Goal: Task Accomplishment & Management: Use online tool/utility

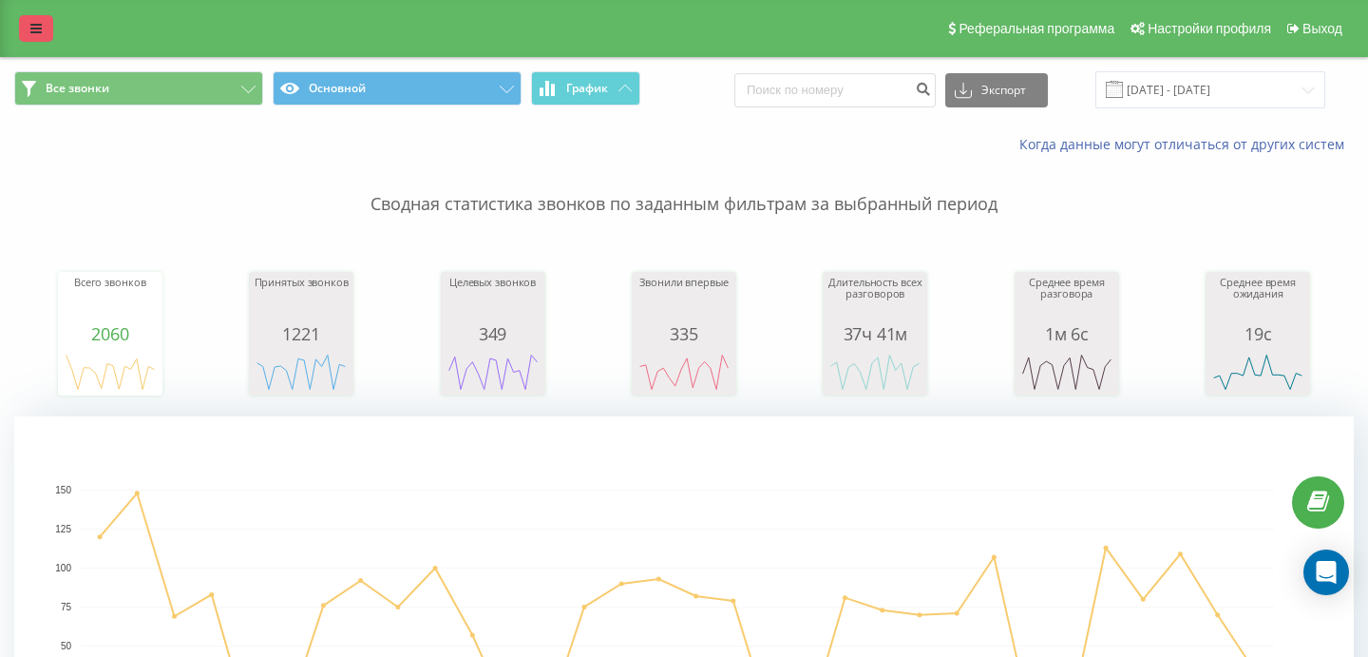
click at [39, 40] on link at bounding box center [36, 28] width 34 height 27
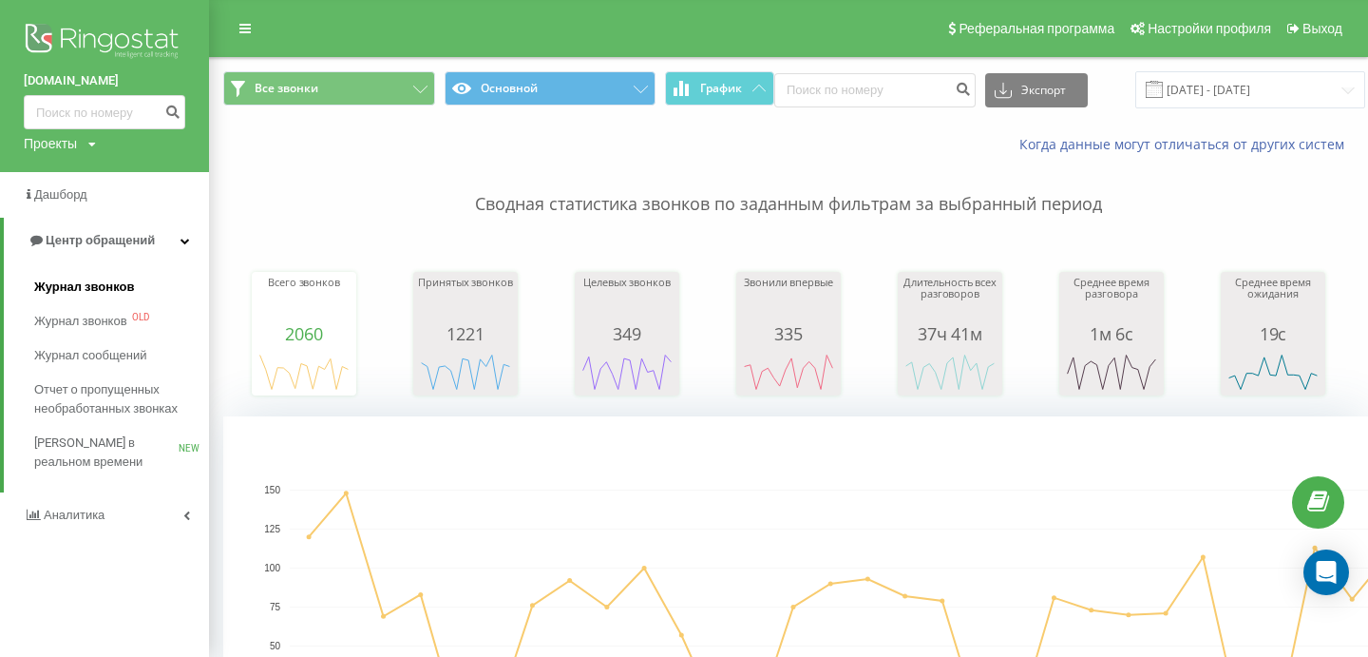
click at [106, 284] on span "Журнал звонков" at bounding box center [84, 286] width 100 height 19
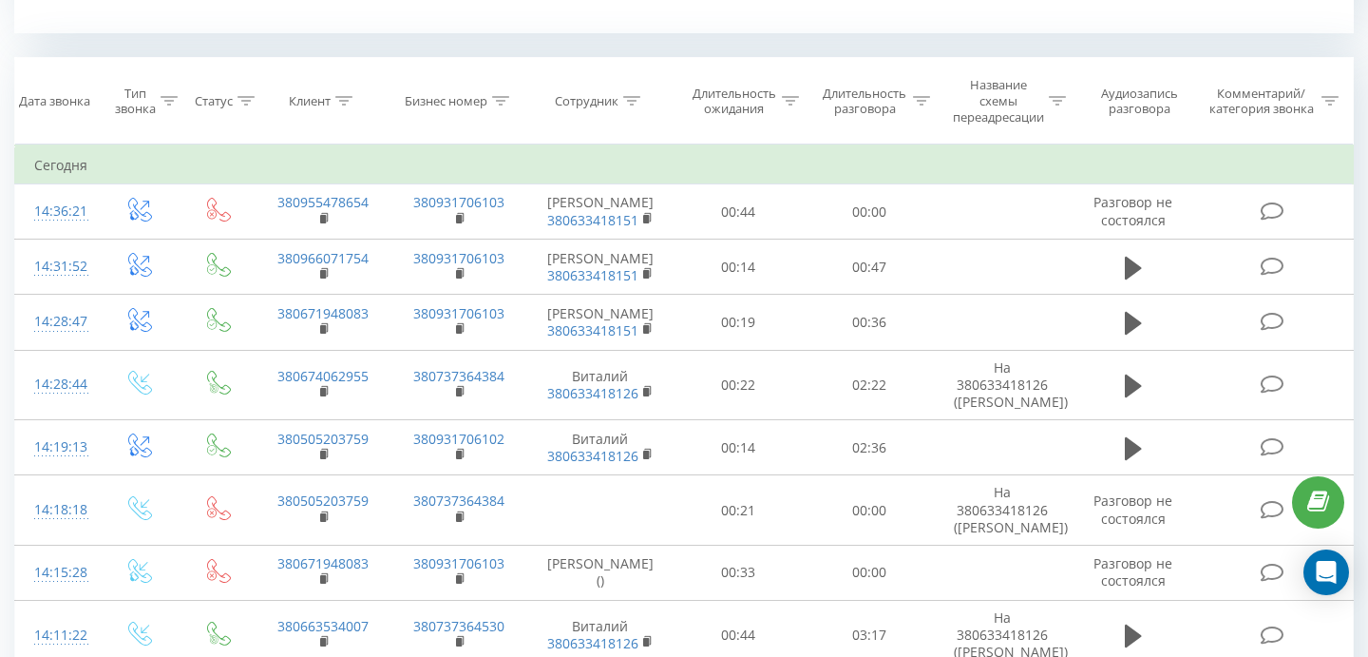
scroll to position [800, 0]
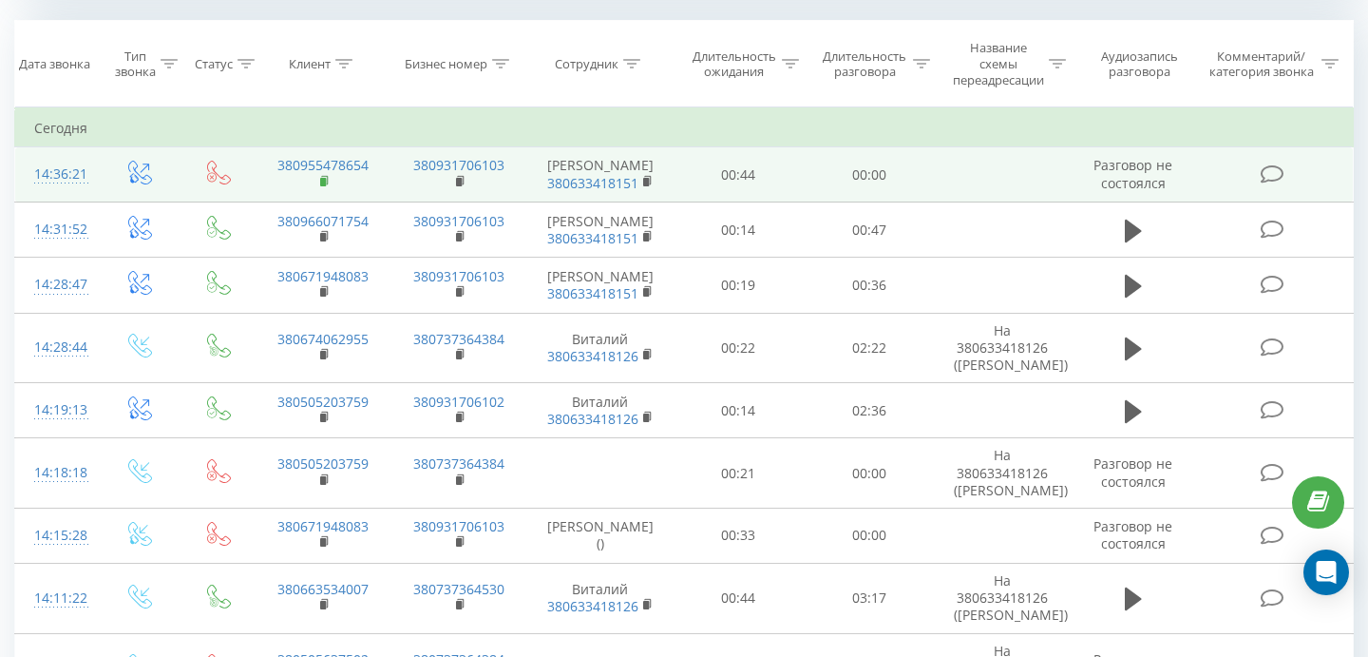
click at [322, 178] on rect at bounding box center [323, 182] width 6 height 9
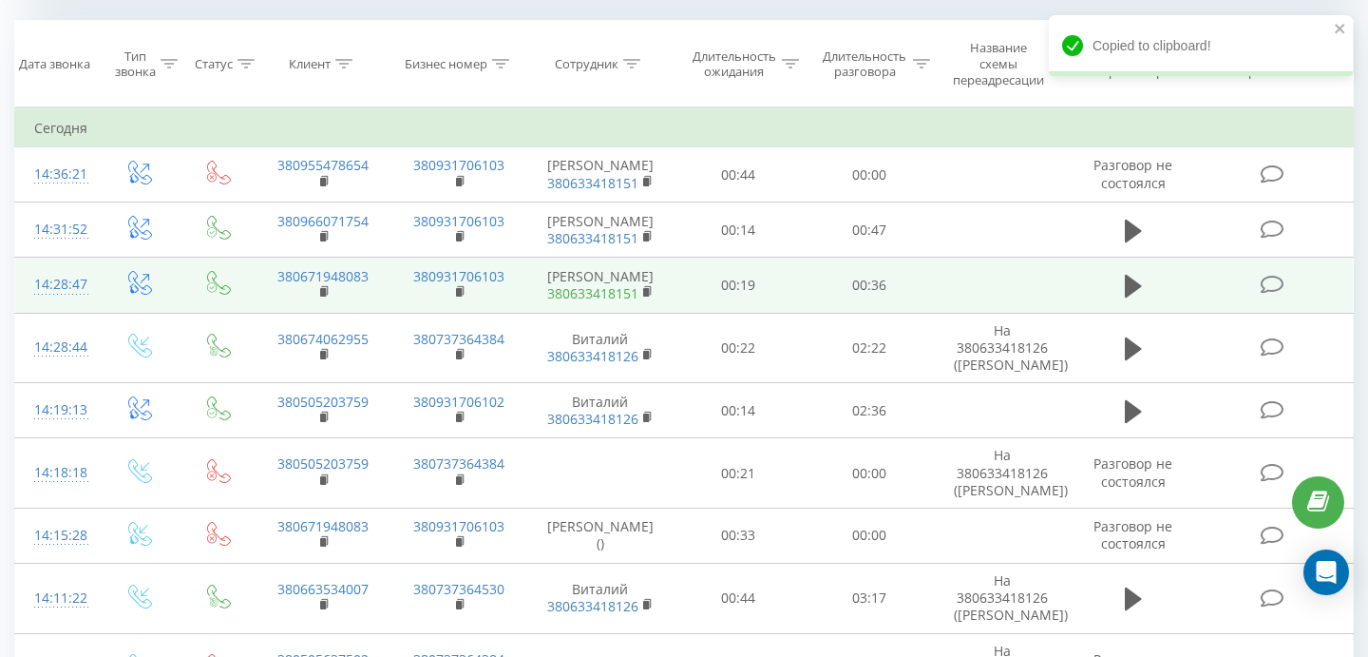
scroll to position [791, 0]
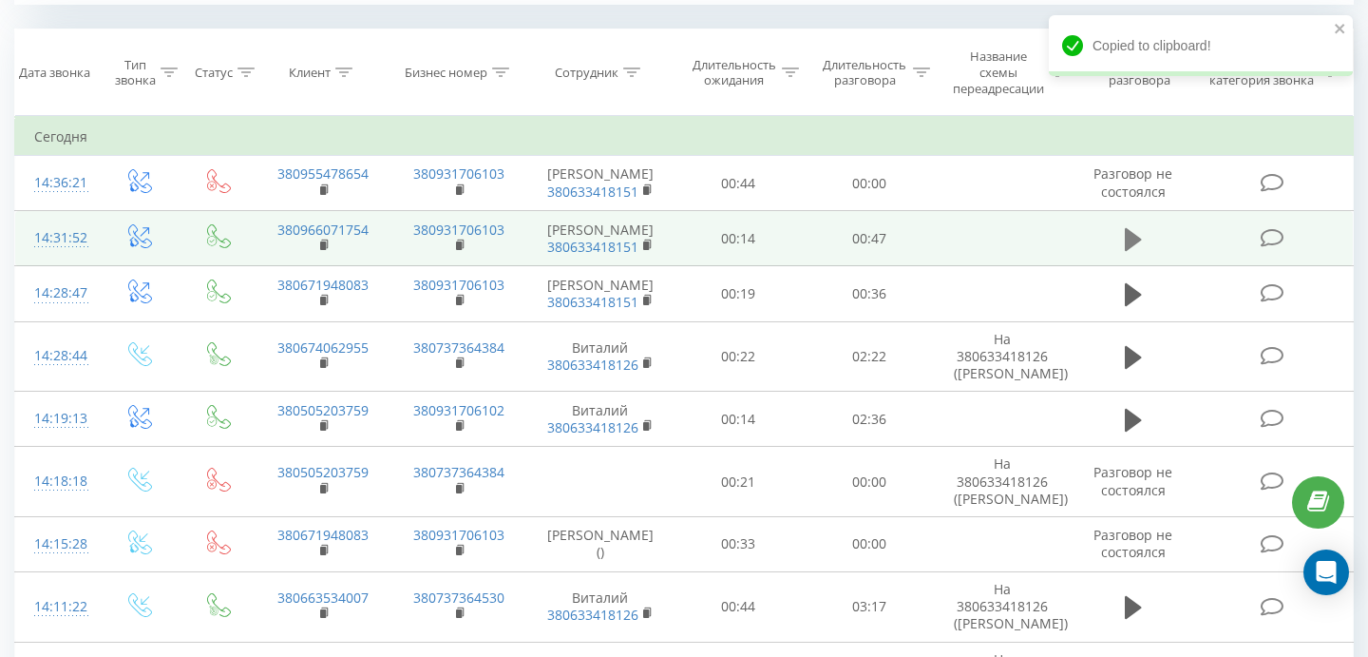
click at [1129, 235] on icon at bounding box center [1133, 239] width 17 height 23
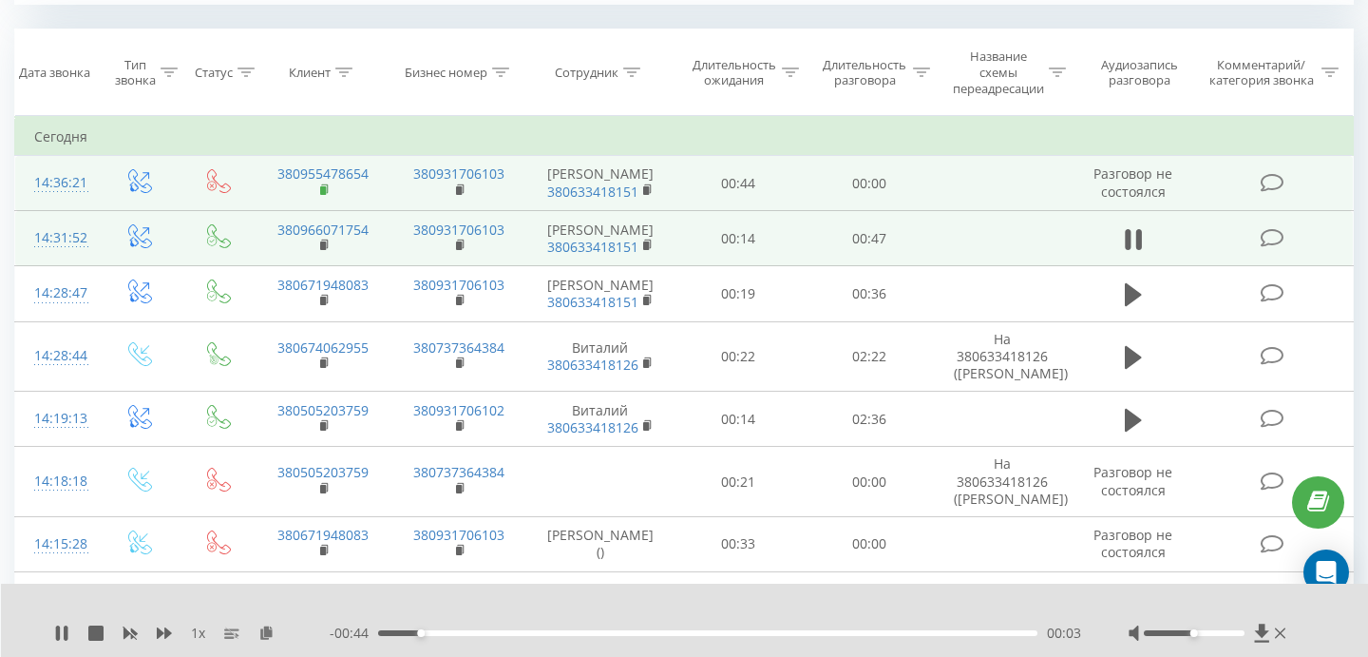
click at [324, 189] on rect at bounding box center [323, 190] width 6 height 9
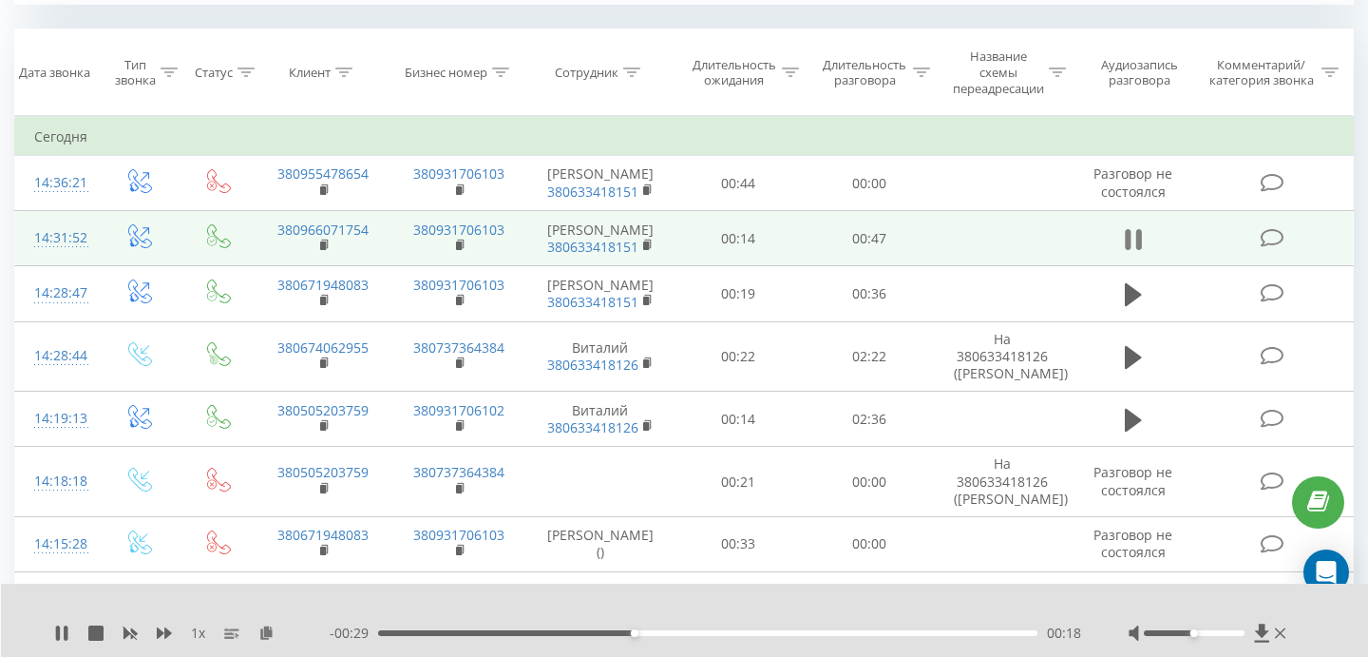
click at [1134, 244] on icon at bounding box center [1133, 239] width 17 height 27
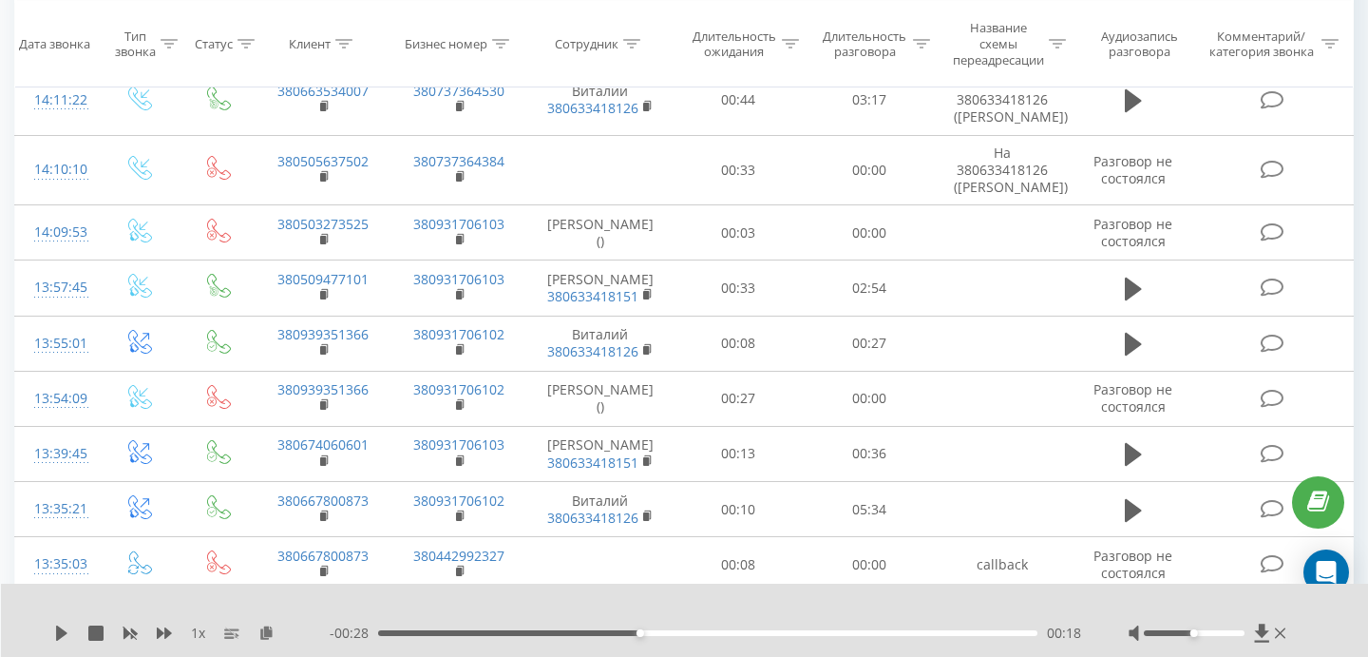
scroll to position [1299, 0]
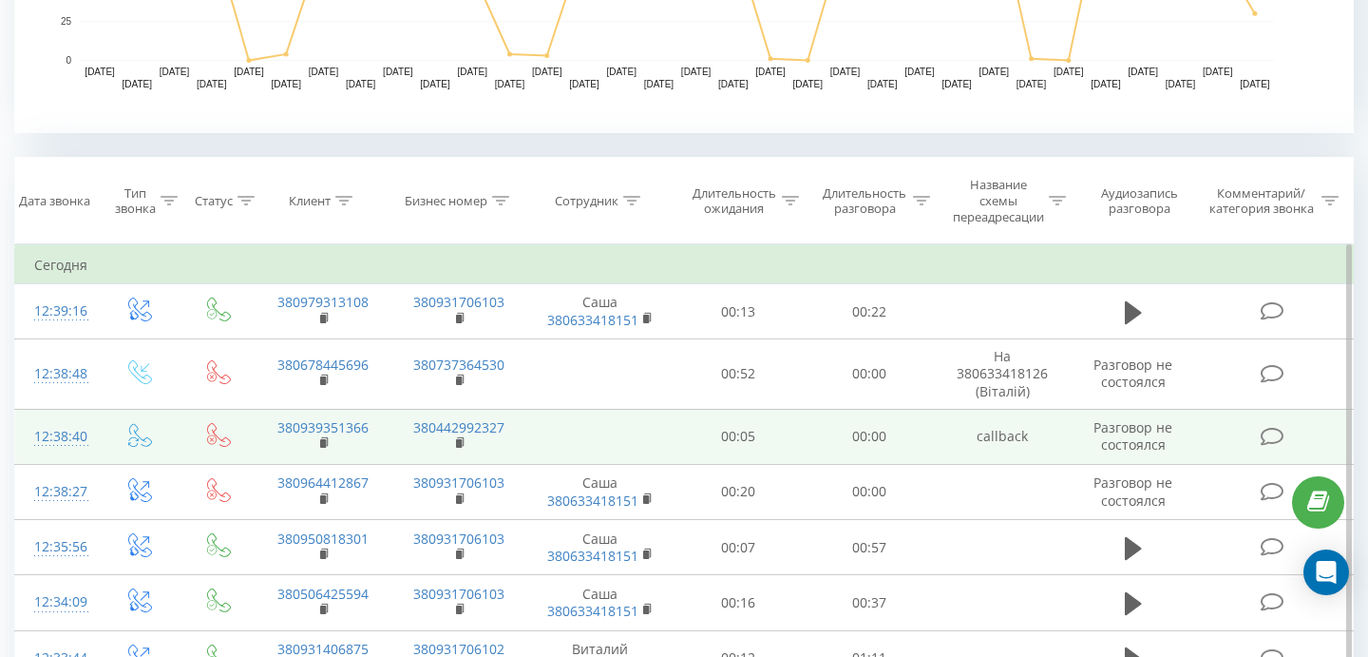
scroll to position [667, 0]
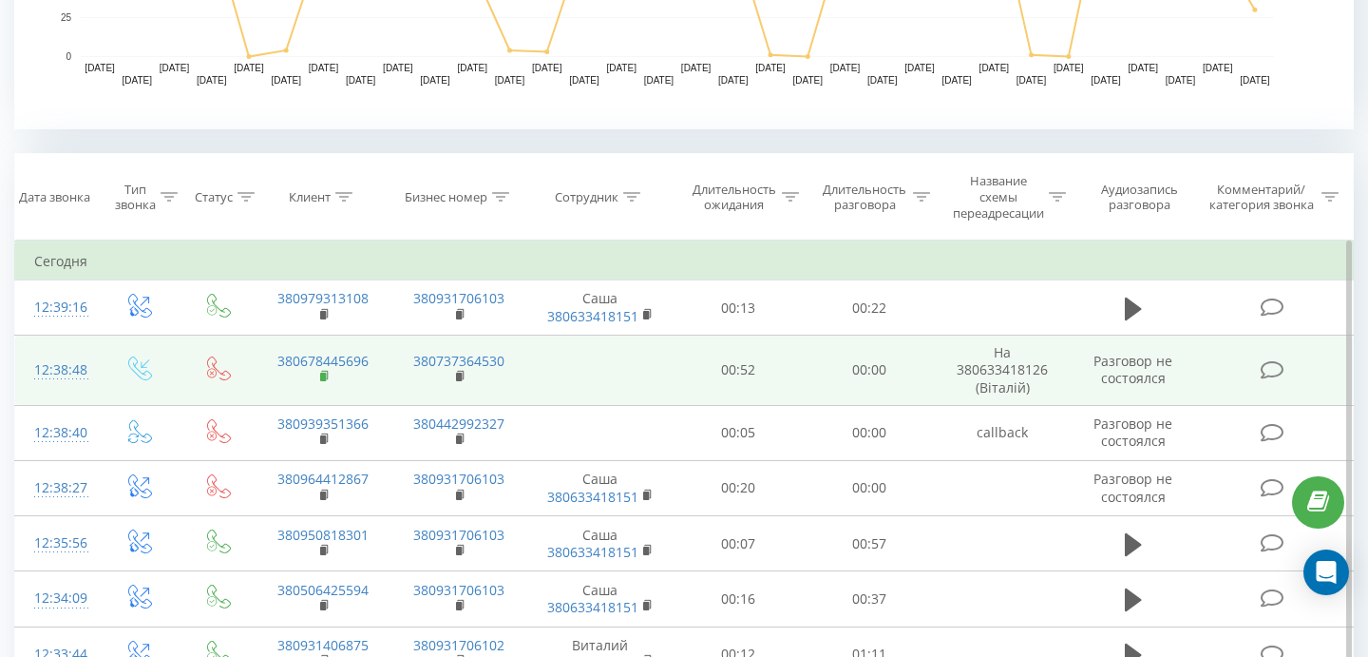
click at [327, 378] on icon at bounding box center [325, 375] width 7 height 9
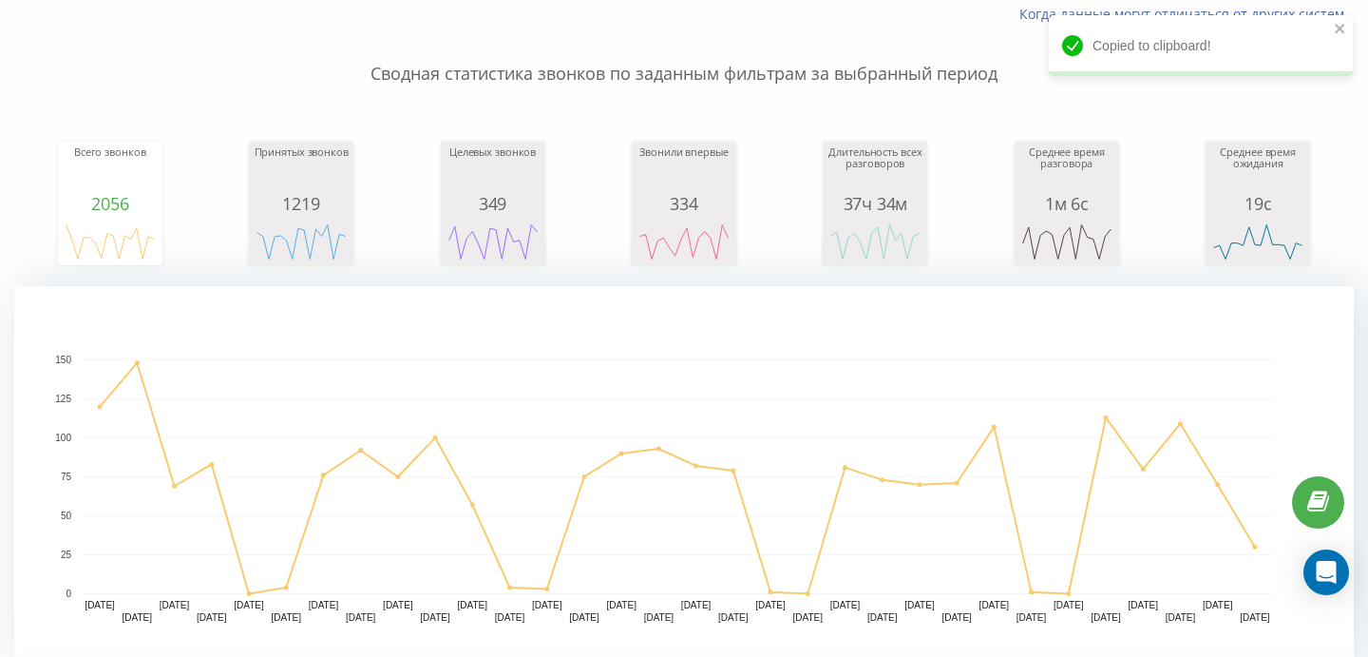
scroll to position [0, 0]
